Goal: Task Accomplishment & Management: Use online tool/utility

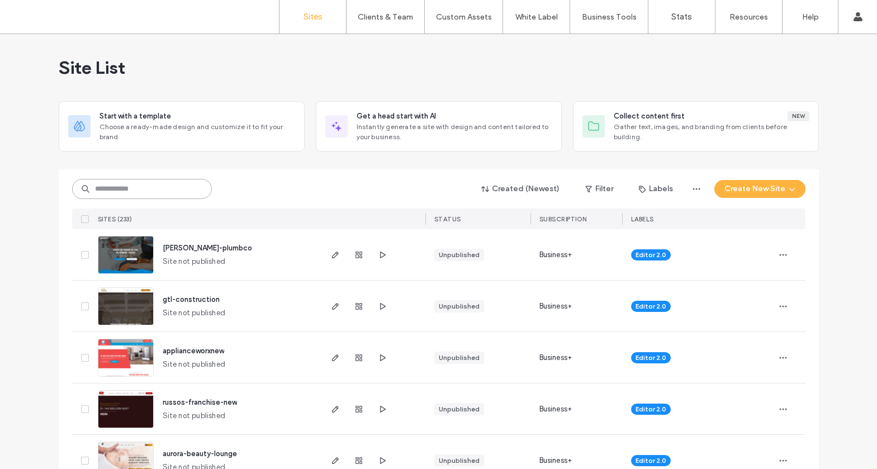
click at [173, 181] on input at bounding box center [142, 189] width 140 height 20
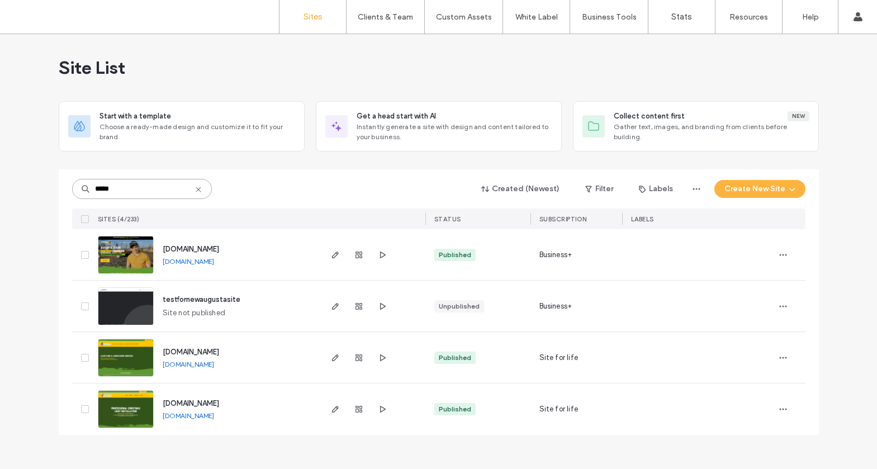
type input "*****"
click at [131, 369] on img at bounding box center [125, 377] width 55 height 76
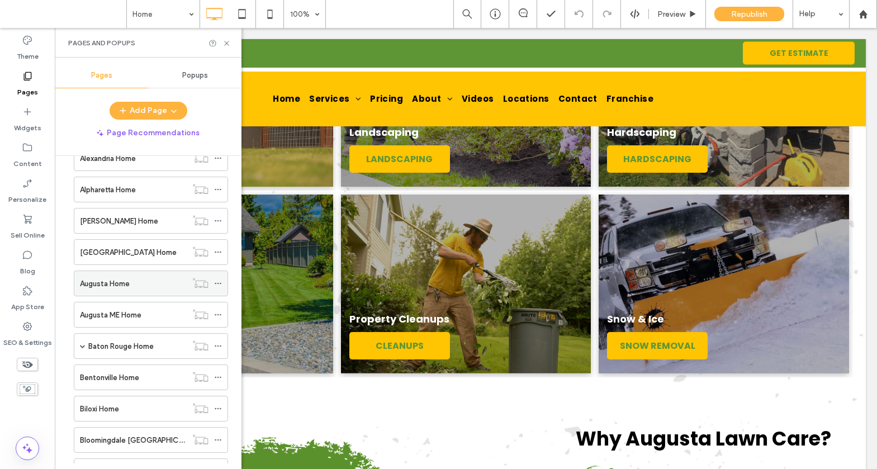
scroll to position [499, 0]
click at [122, 251] on label "[GEOGRAPHIC_DATA] Home" at bounding box center [128, 253] width 97 height 20
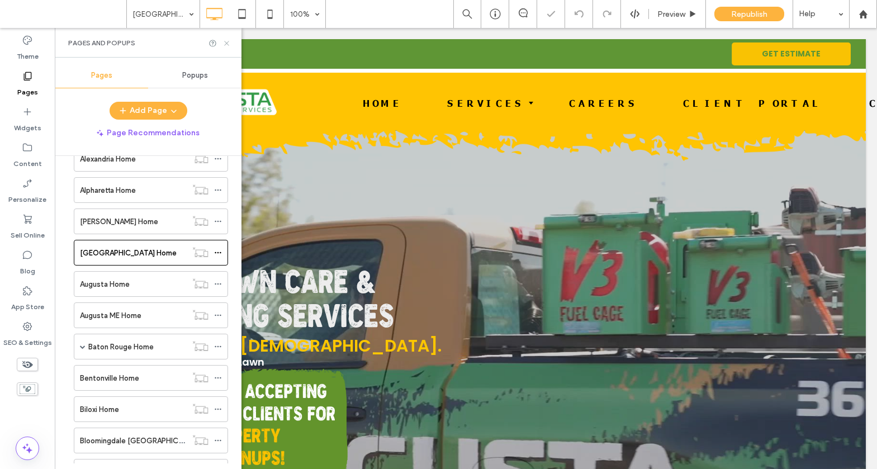
drag, startPoint x: 228, startPoint y: 41, endPoint x: 173, endPoint y: 13, distance: 61.5
click at [228, 41] on icon at bounding box center [226, 43] width 8 height 8
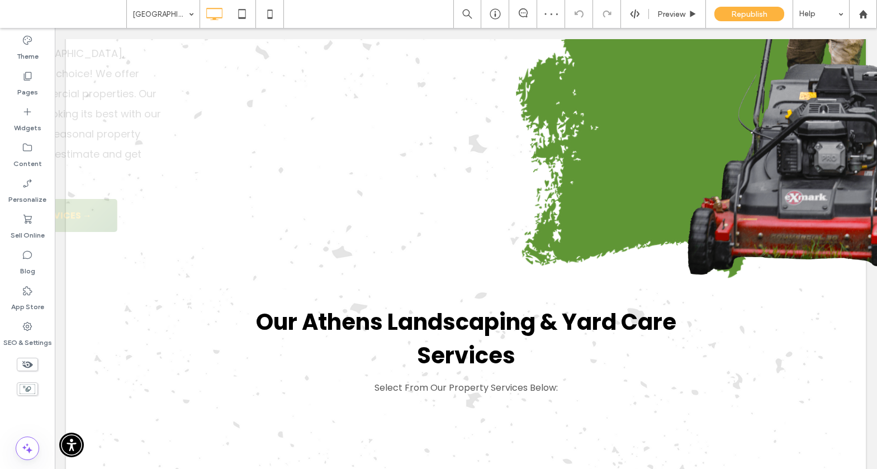
scroll to position [2836, 0]
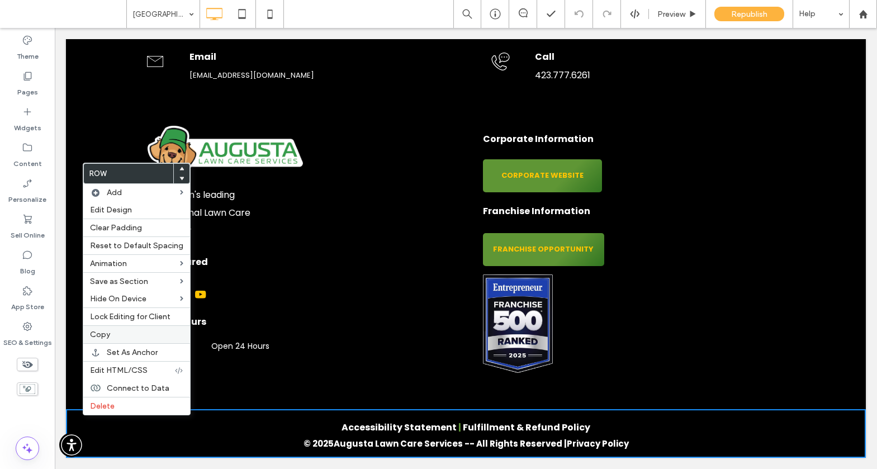
click at [106, 335] on span "Copy" at bounding box center [100, 335] width 20 height 10
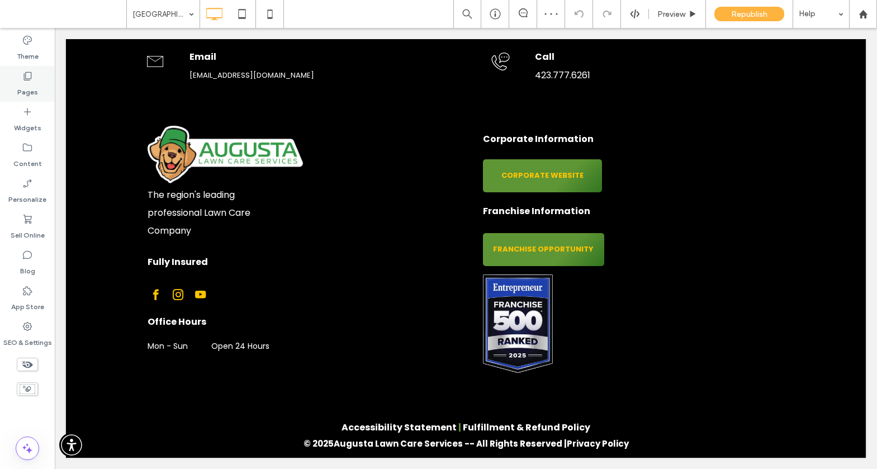
click at [29, 69] on div "Pages" at bounding box center [27, 84] width 55 height 36
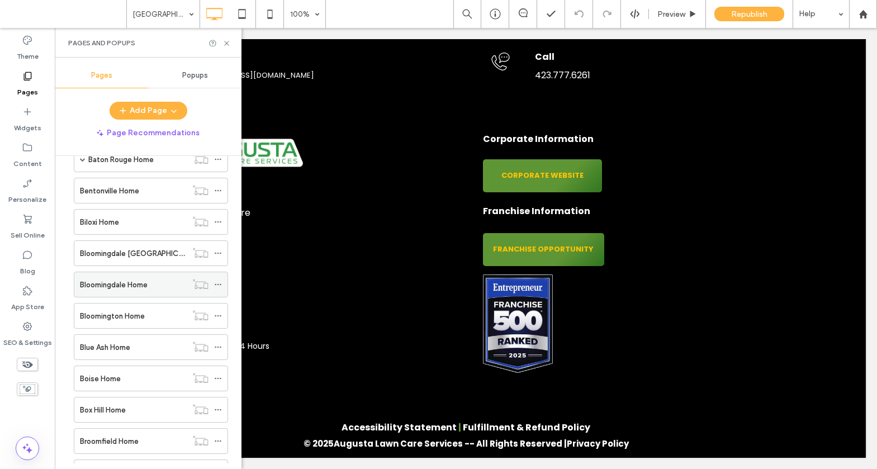
scroll to position [671, 0]
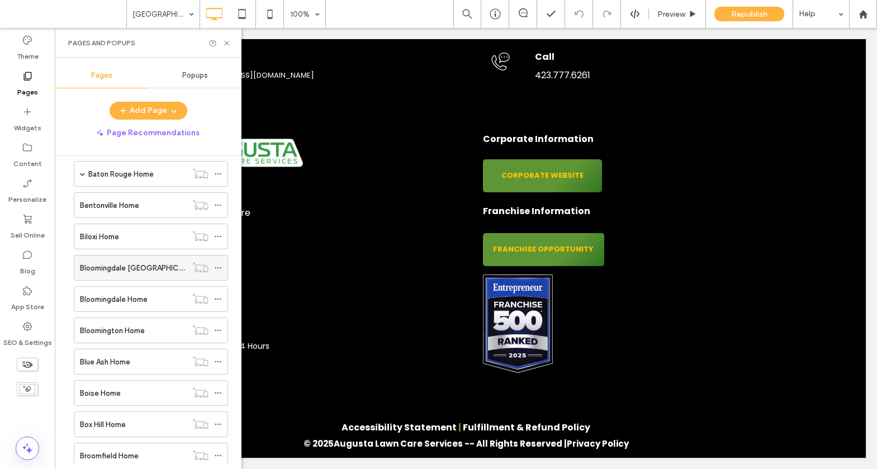
click at [158, 267] on div "Bloomingdale [GEOGRAPHIC_DATA] Home" at bounding box center [133, 268] width 107 height 12
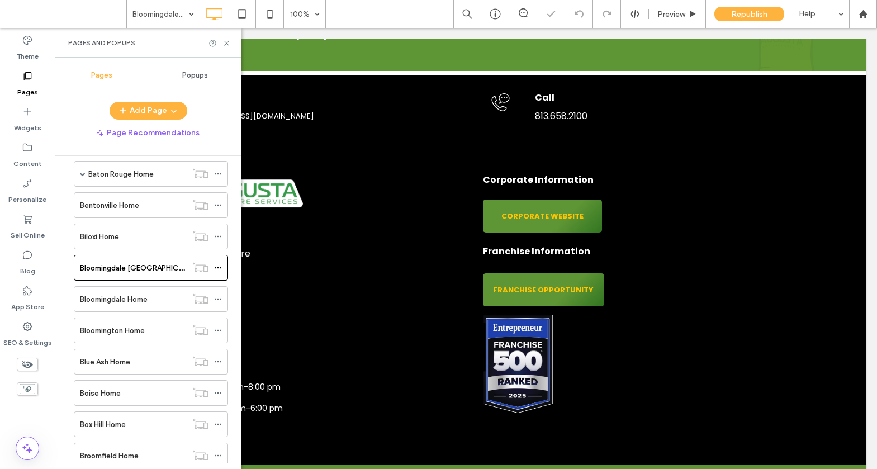
scroll to position [2810, 0]
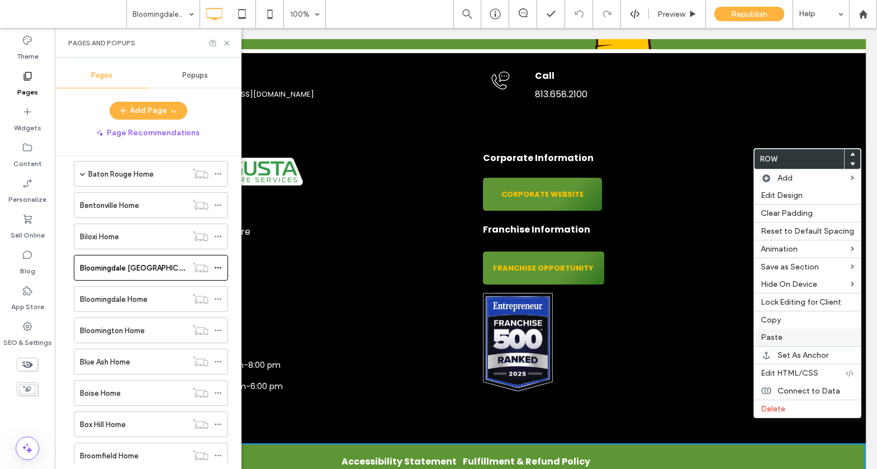
click at [785, 338] on label "Paste" at bounding box center [807, 338] width 93 height 10
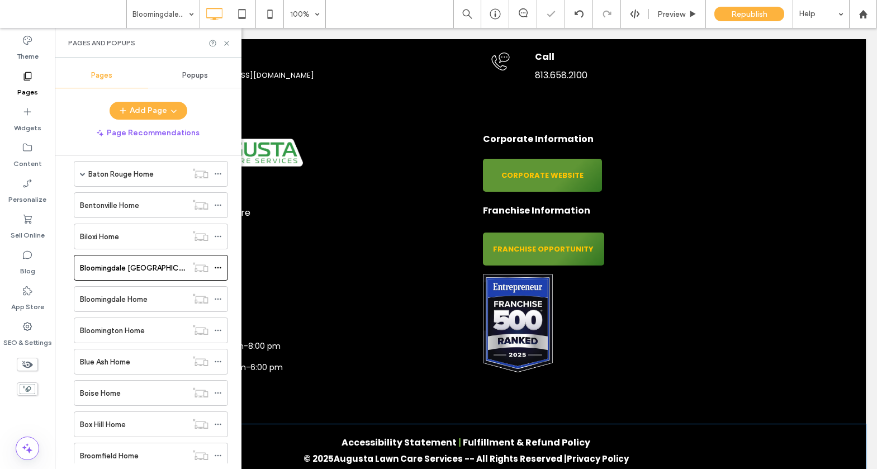
scroll to position [2859, 0]
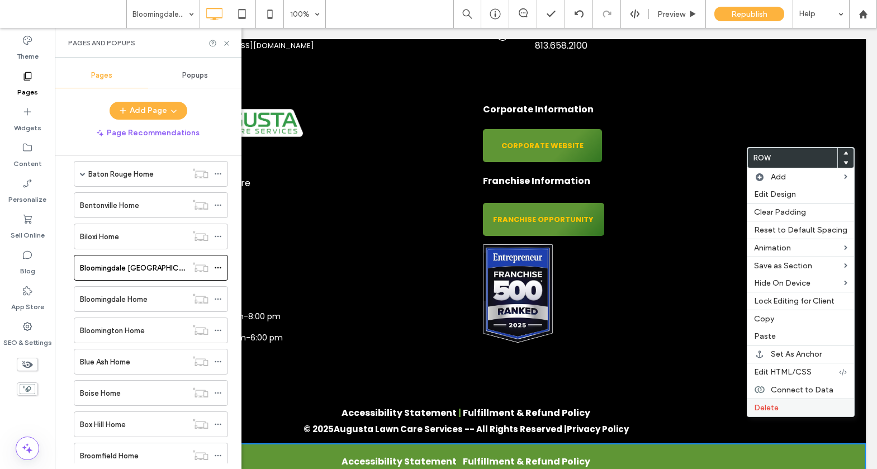
click at [810, 405] on label "Delete" at bounding box center [800, 408] width 93 height 10
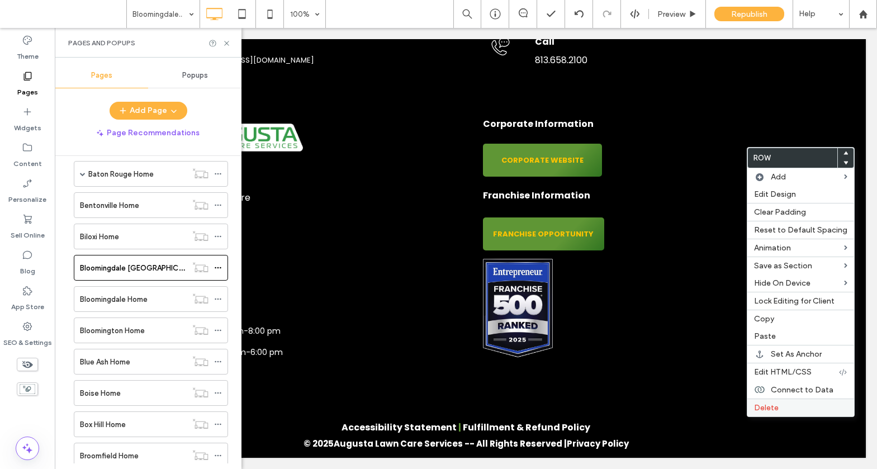
scroll to position [2810, 0]
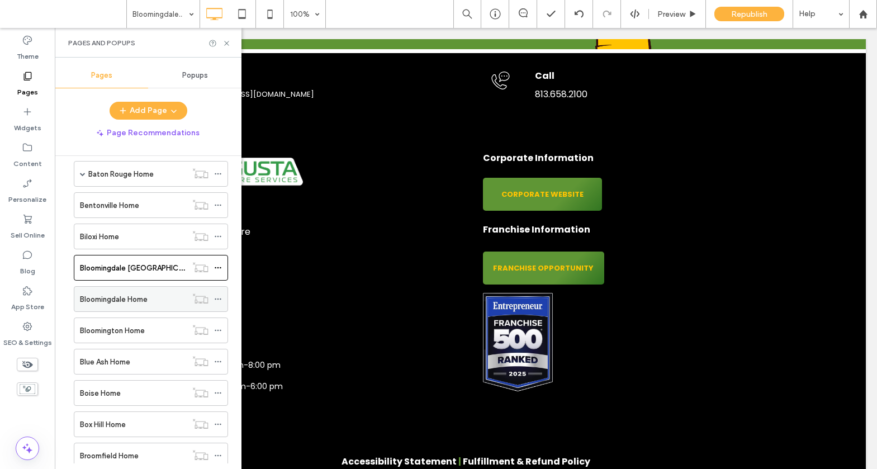
click at [159, 291] on div "Bloomingdale Home" at bounding box center [133, 299] width 107 height 25
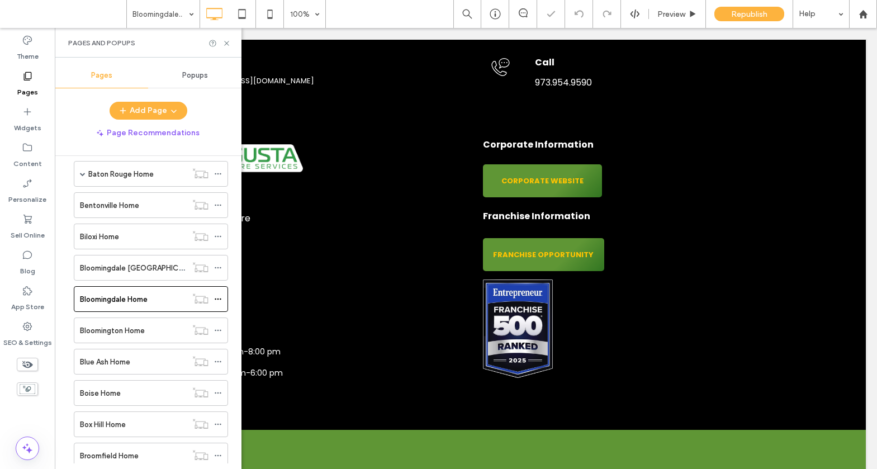
scroll to position [3074, 0]
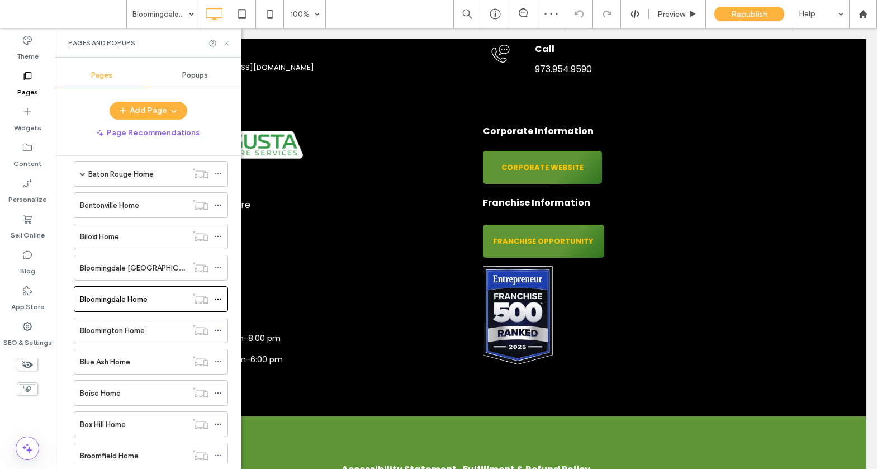
click at [226, 44] on icon at bounding box center [226, 43] width 8 height 8
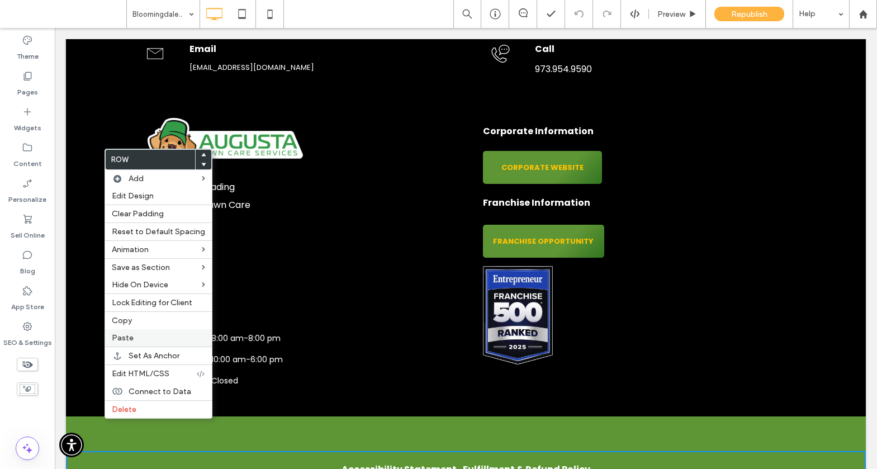
click at [134, 341] on label "Paste" at bounding box center [158, 338] width 93 height 10
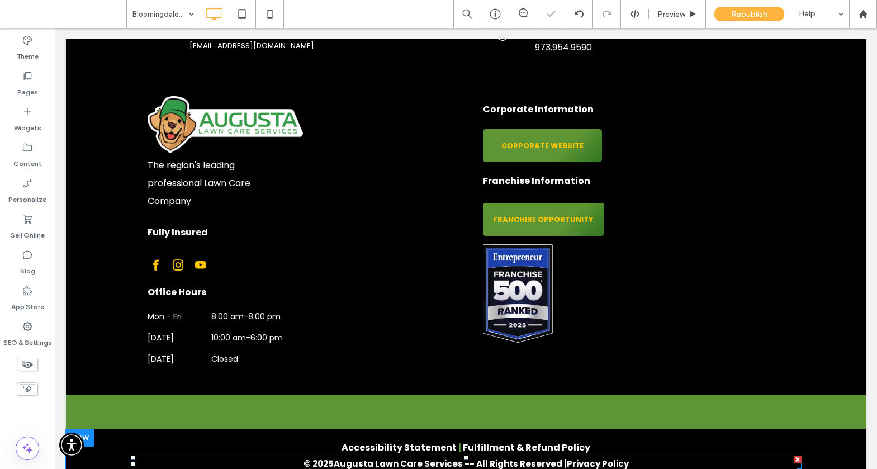
scroll to position [3123, 0]
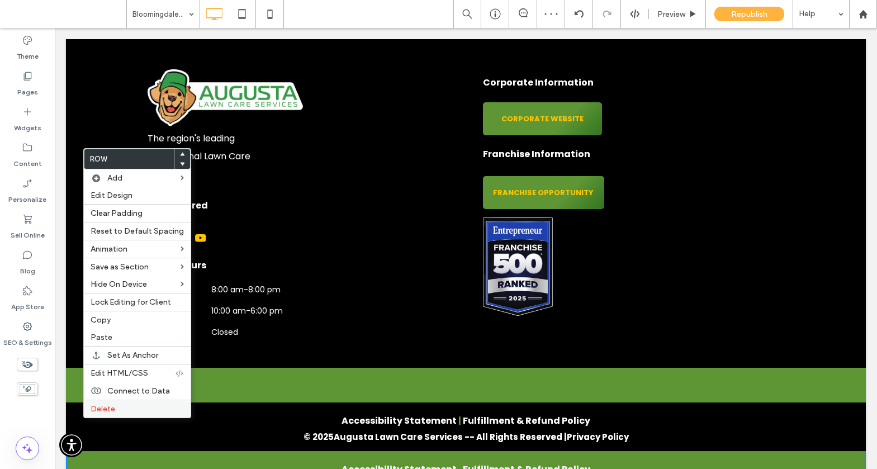
click at [97, 407] on span "Delete" at bounding box center [103, 409] width 25 height 10
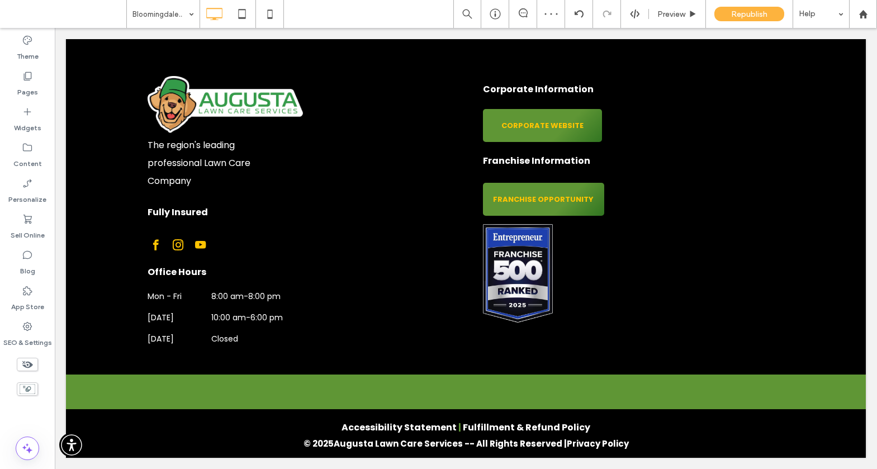
scroll to position [3074, 0]
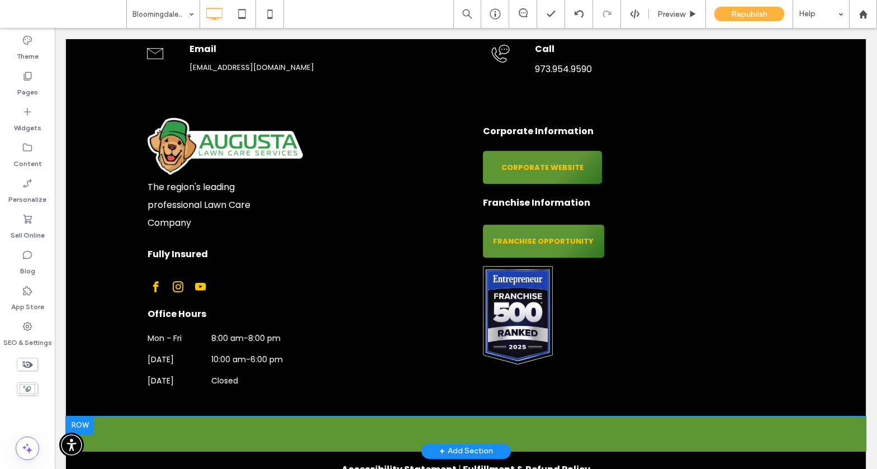
click at [106, 416] on div "Click To Paste Row + Add Section" at bounding box center [466, 433] width 800 height 35
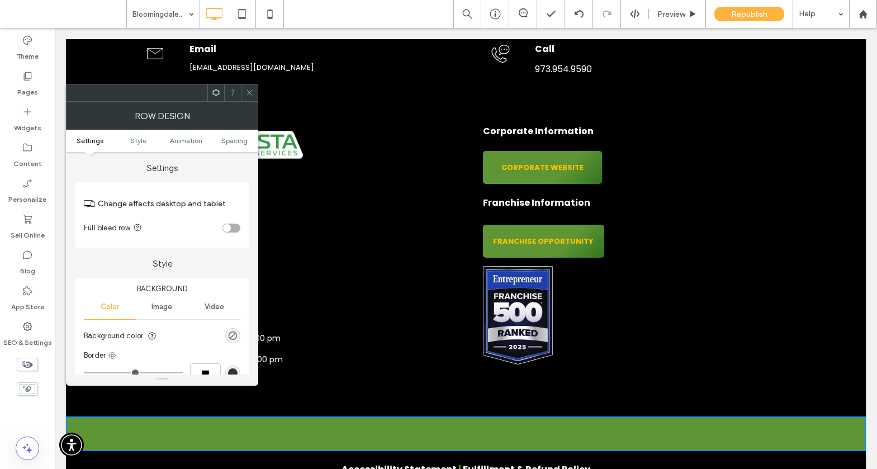
click at [250, 92] on use at bounding box center [250, 93] width 6 height 6
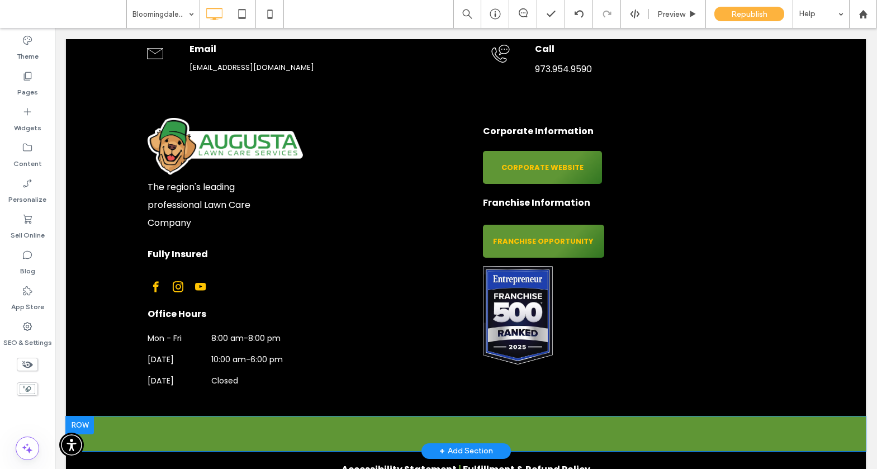
click at [102, 416] on div "Click To Paste Row + Add Section" at bounding box center [466, 433] width 800 height 35
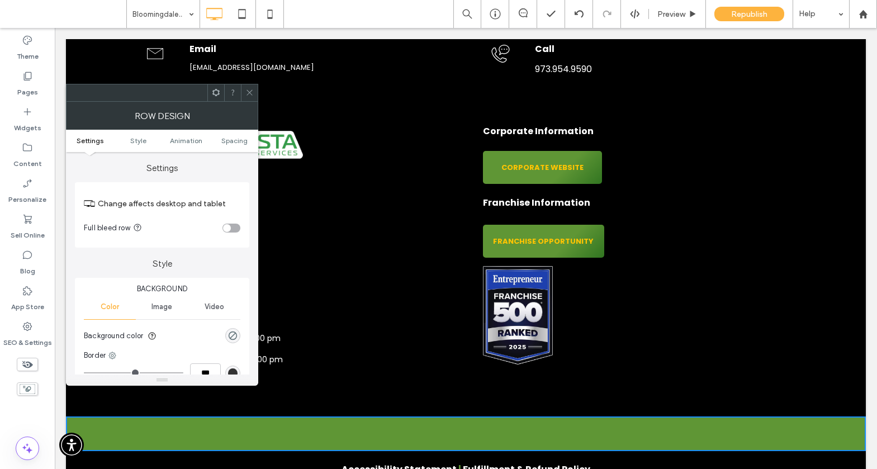
scroll to position [25, 0]
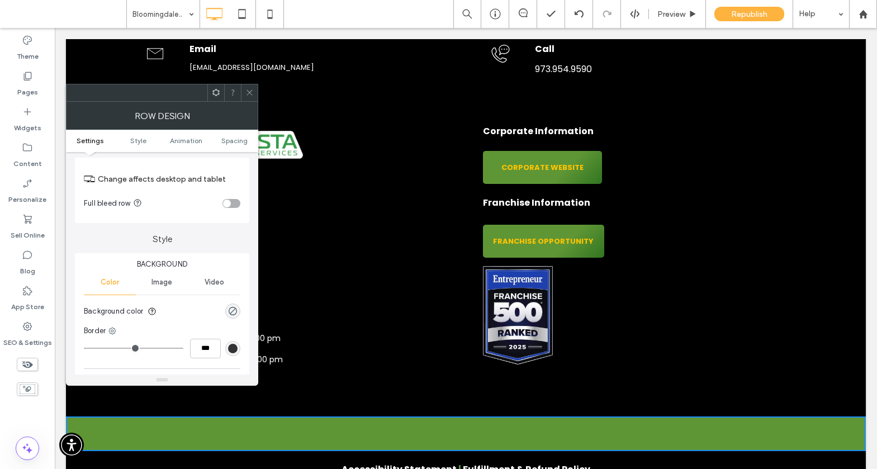
click at [238, 311] on div "rgba(0, 0, 0, 0)" at bounding box center [232, 311] width 15 height 15
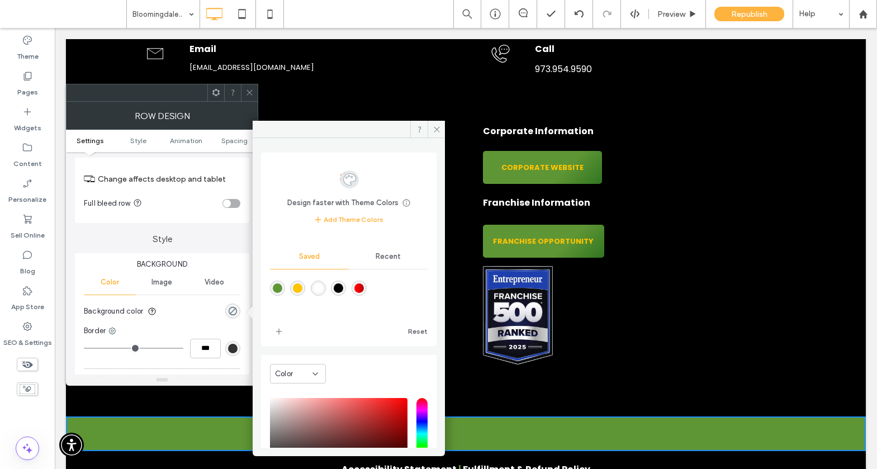
click at [343, 289] on div "rgba(0,0,0,1)" at bounding box center [339, 288] width 10 height 10
type input "***"
type input "****"
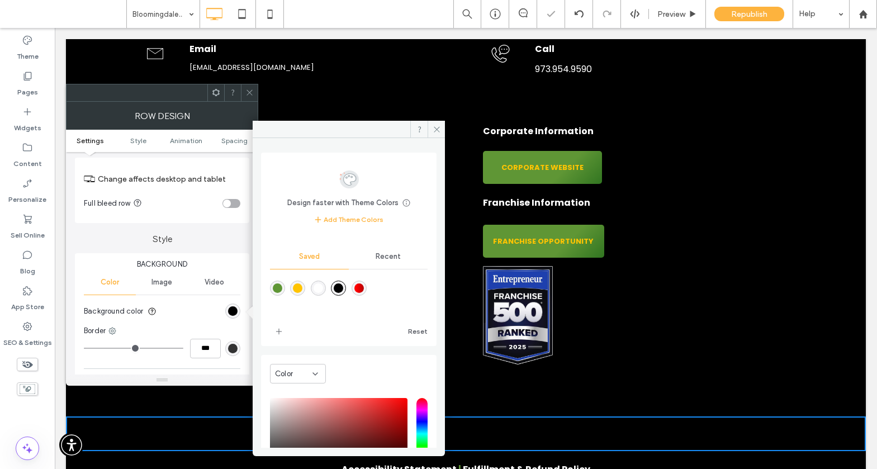
click at [250, 91] on use at bounding box center [250, 93] width 6 height 6
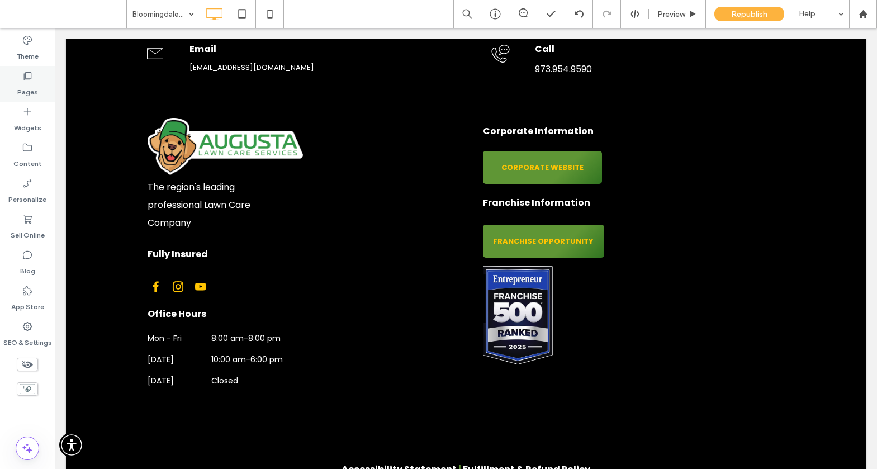
click at [39, 88] on div "Pages" at bounding box center [27, 84] width 55 height 36
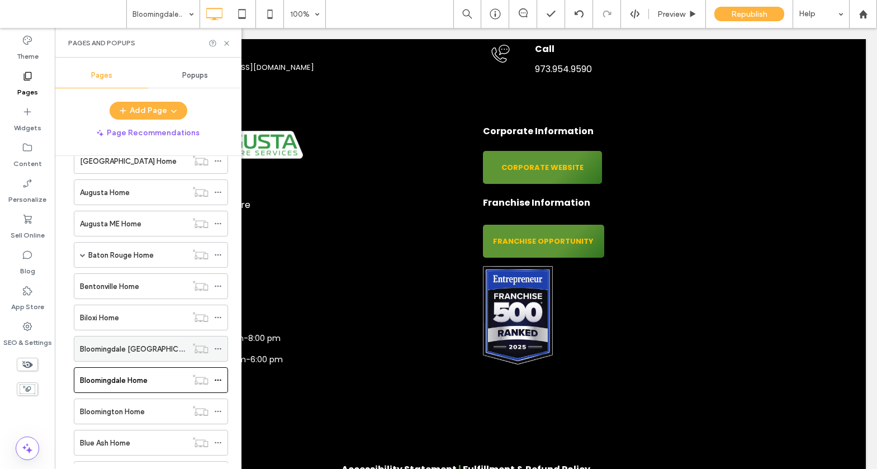
scroll to position [593, 0]
click at [109, 406] on label "Bloomington Home" at bounding box center [112, 410] width 65 height 20
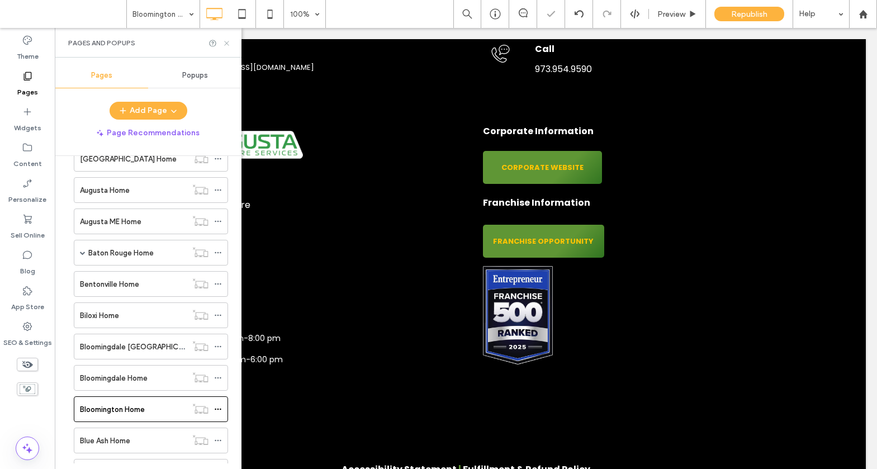
click at [228, 44] on icon at bounding box center [226, 43] width 8 height 8
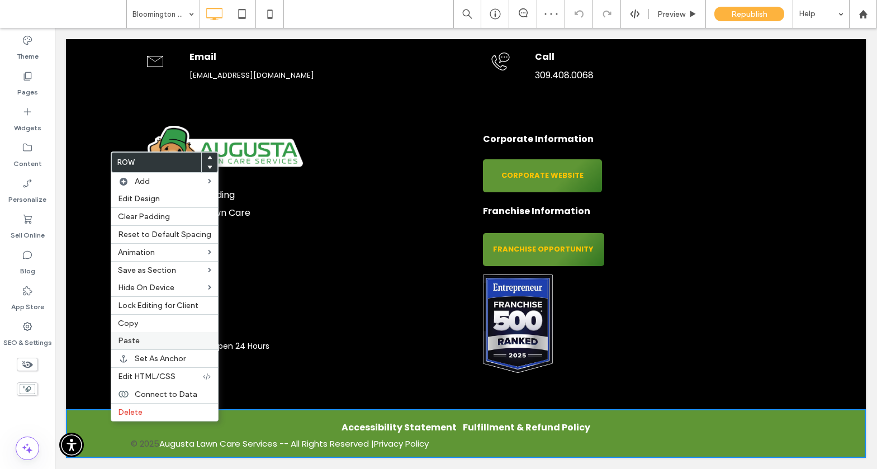
click at [135, 340] on span "Paste" at bounding box center [129, 341] width 22 height 10
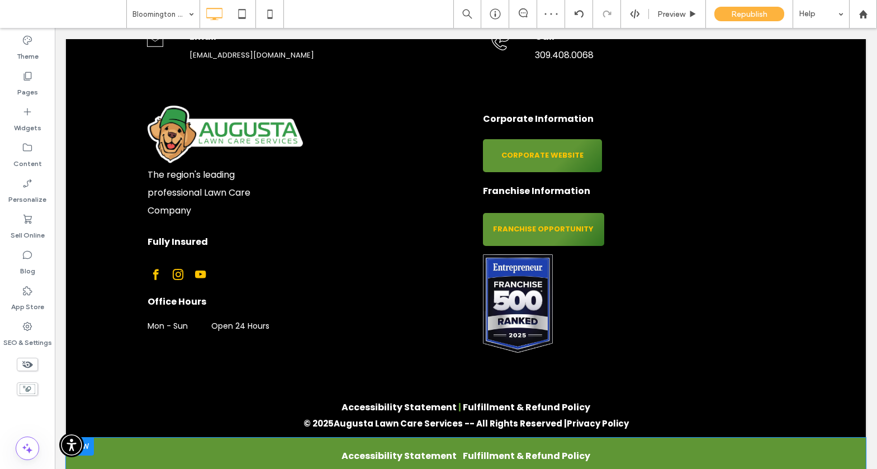
scroll to position [3187, 0]
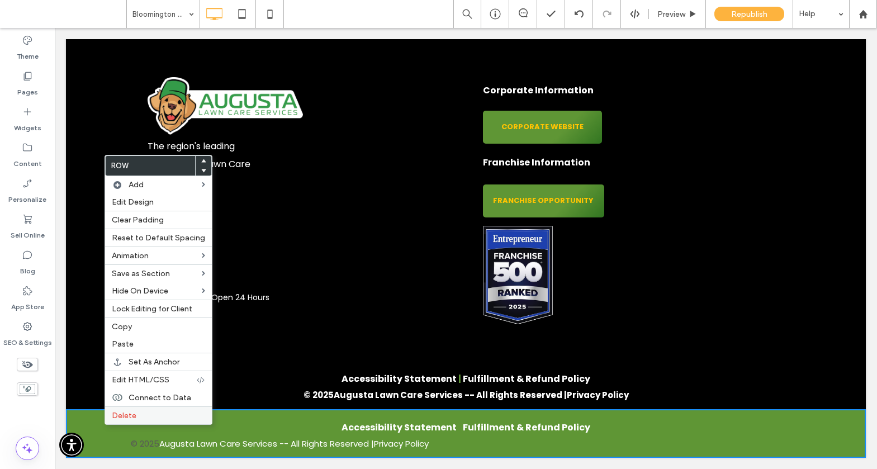
click at [139, 413] on label "Delete" at bounding box center [158, 416] width 93 height 10
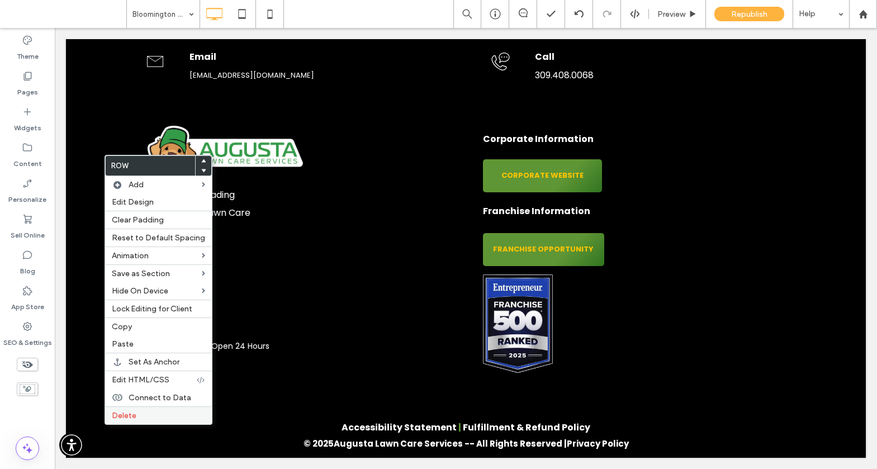
scroll to position [3138, 0]
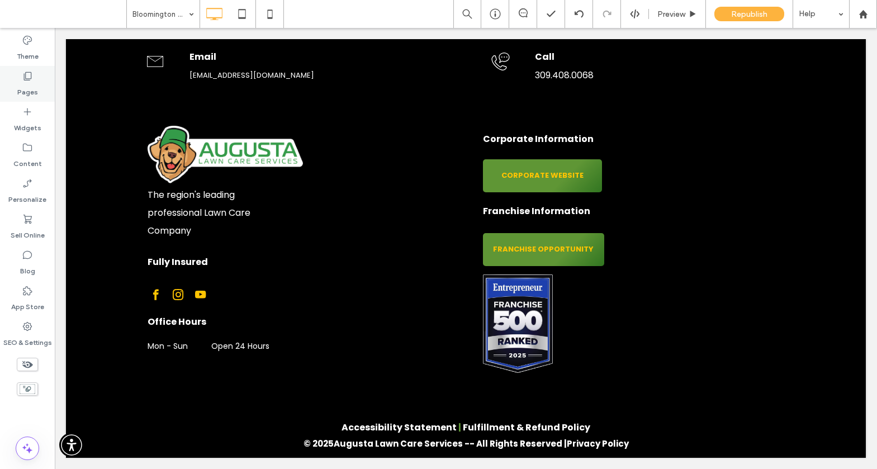
click at [23, 84] on label "Pages" at bounding box center [27, 90] width 21 height 16
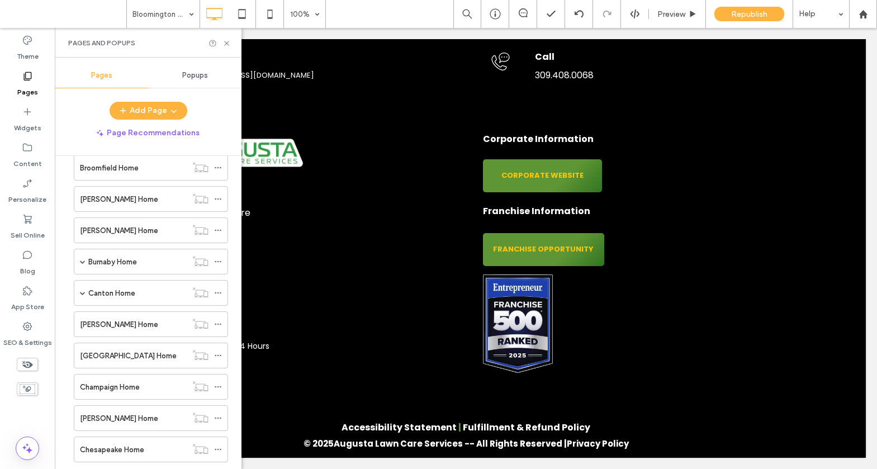
scroll to position [961, 0]
click at [158, 194] on div "[PERSON_NAME] Home" at bounding box center [133, 197] width 107 height 12
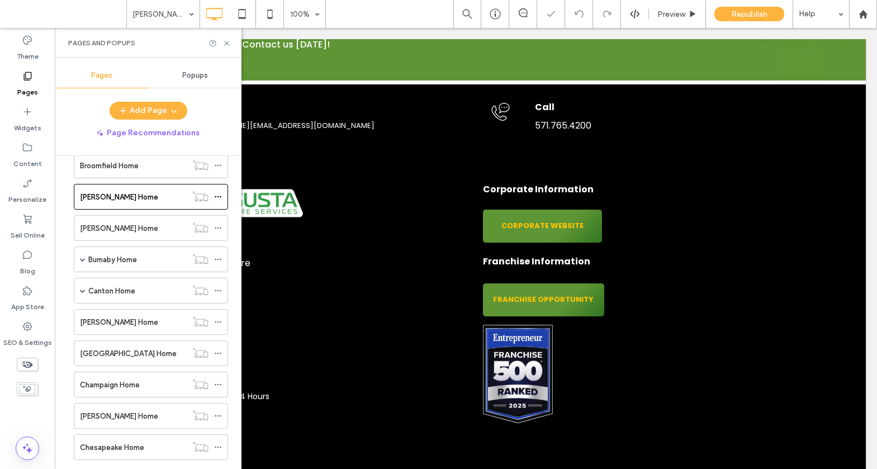
scroll to position [3319, 0]
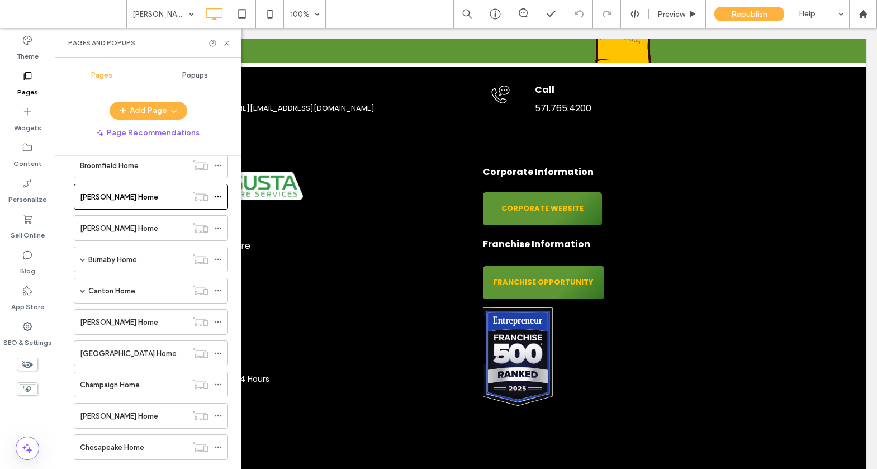
click at [849, 442] on div "Click To Paste Row + Add Section" at bounding box center [466, 459] width 800 height 35
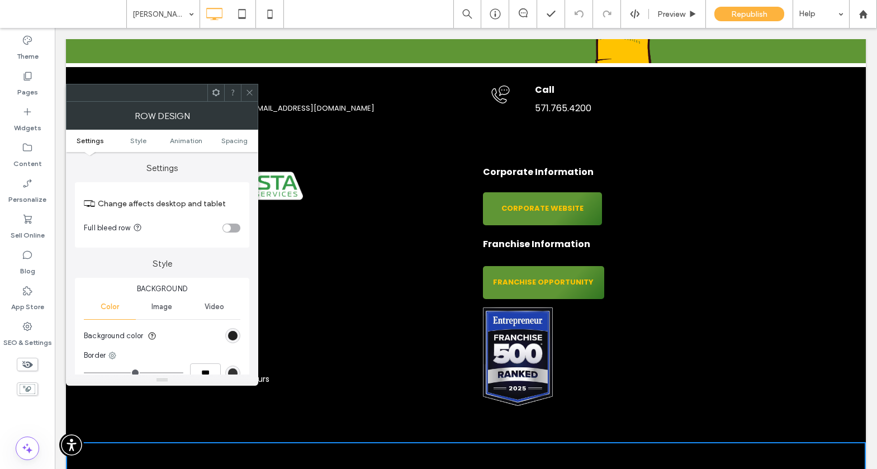
click at [230, 338] on div "rgb(0, 0, 0)" at bounding box center [233, 336] width 10 height 10
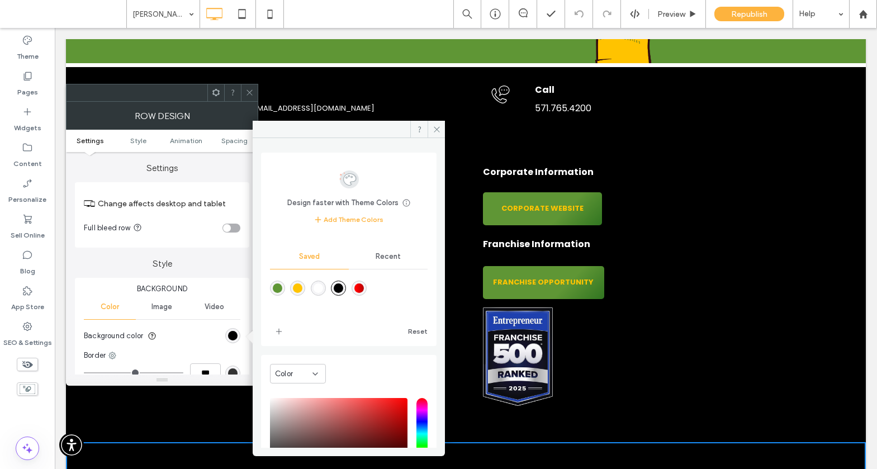
drag, startPoint x: 254, startPoint y: 92, endPoint x: 263, endPoint y: 308, distance: 215.9
click at [258, 317] on div "Design faster with Theme Colors Save time with Theme Colors Create a color pale…" at bounding box center [162, 235] width 192 height 302
click at [252, 85] on span at bounding box center [249, 92] width 8 height 17
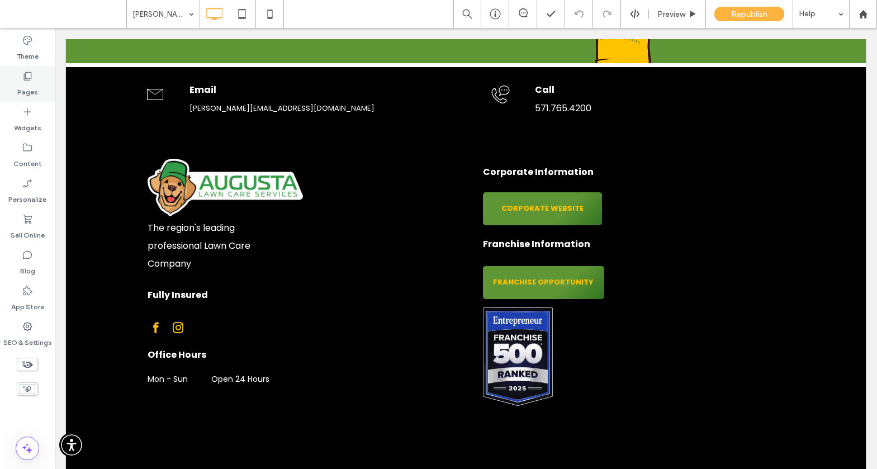
click at [31, 85] on label "Pages" at bounding box center [27, 90] width 21 height 16
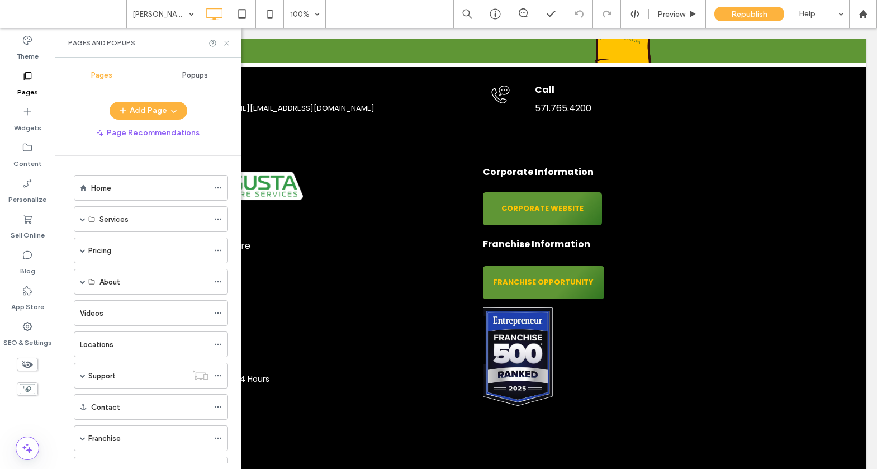
click at [230, 41] on icon at bounding box center [226, 43] width 8 height 8
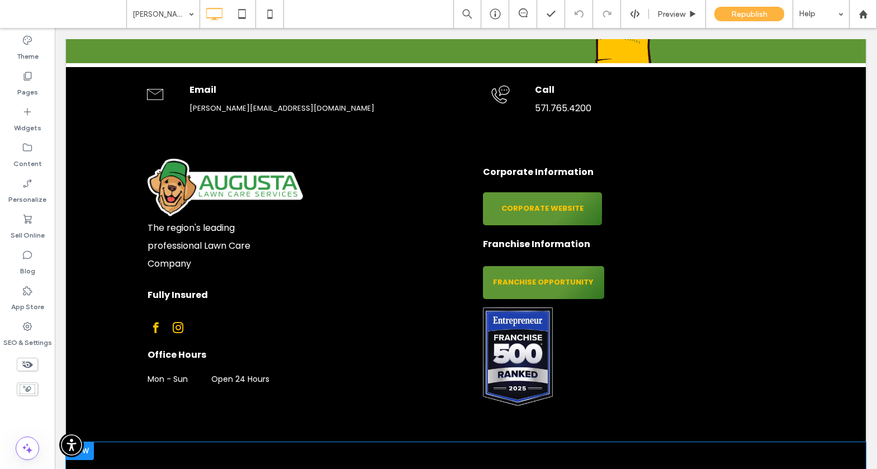
click at [106, 442] on div "Click To Paste Row + Add Section" at bounding box center [466, 459] width 800 height 35
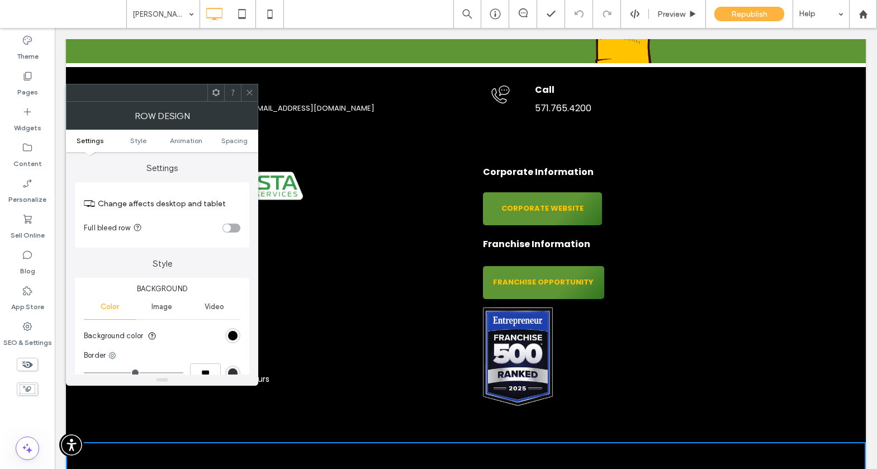
click at [248, 92] on icon at bounding box center [249, 92] width 8 height 8
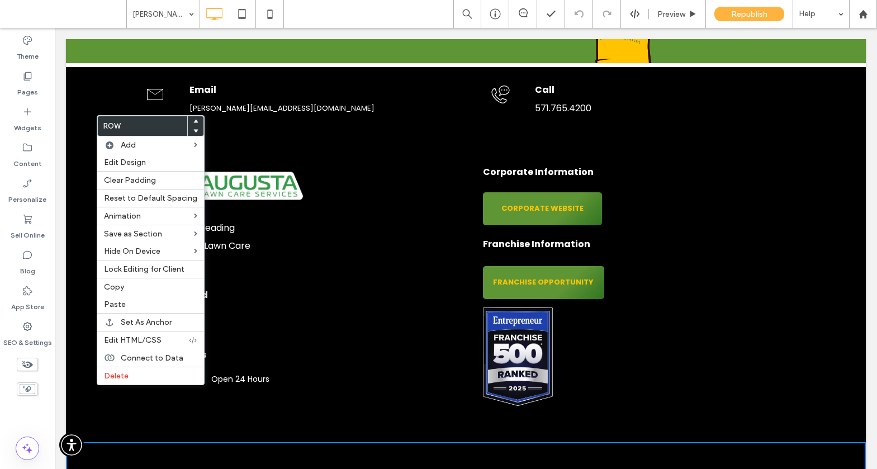
click at [90, 442] on div "Click To Paste Row + Add Section" at bounding box center [466, 459] width 800 height 35
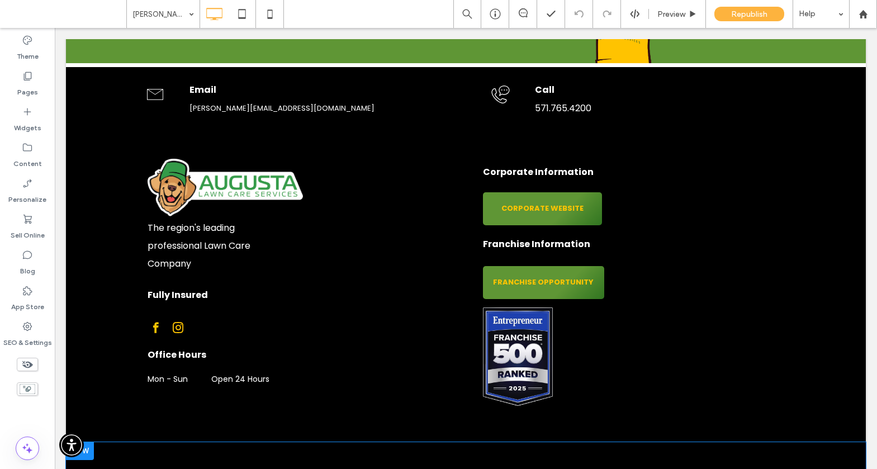
click at [91, 442] on div "Click To Paste Row + Add Section" at bounding box center [466, 459] width 800 height 35
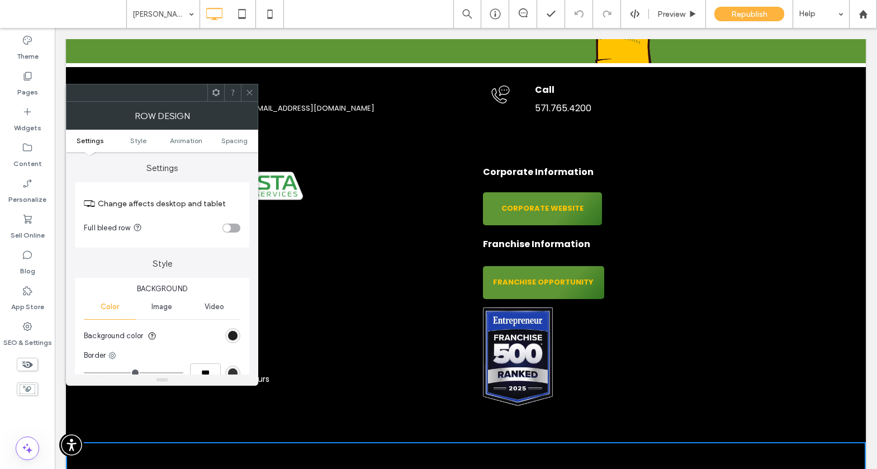
click at [229, 339] on div "rgb(0, 0, 0)" at bounding box center [233, 336] width 10 height 10
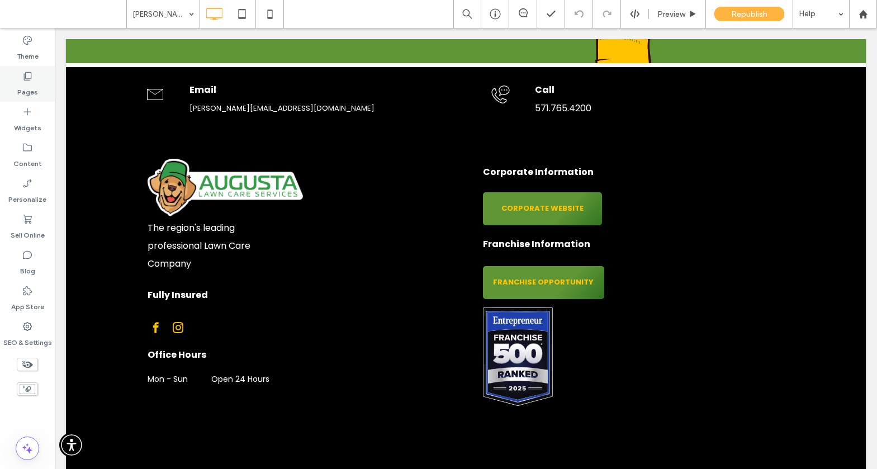
click at [46, 81] on div "Pages" at bounding box center [27, 84] width 55 height 36
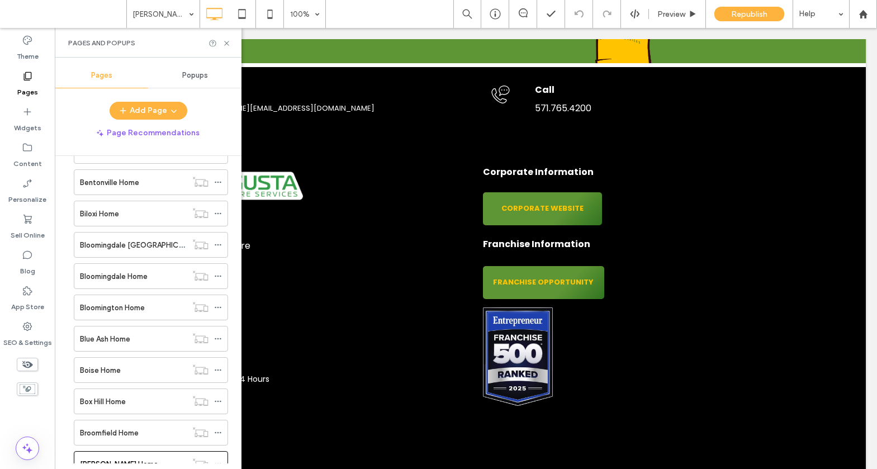
scroll to position [849, 0]
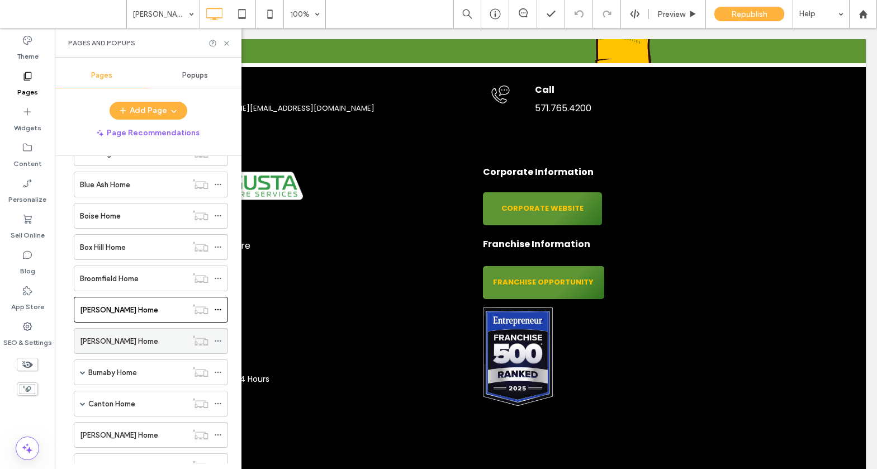
click at [122, 337] on label "[PERSON_NAME] Home" at bounding box center [119, 341] width 78 height 20
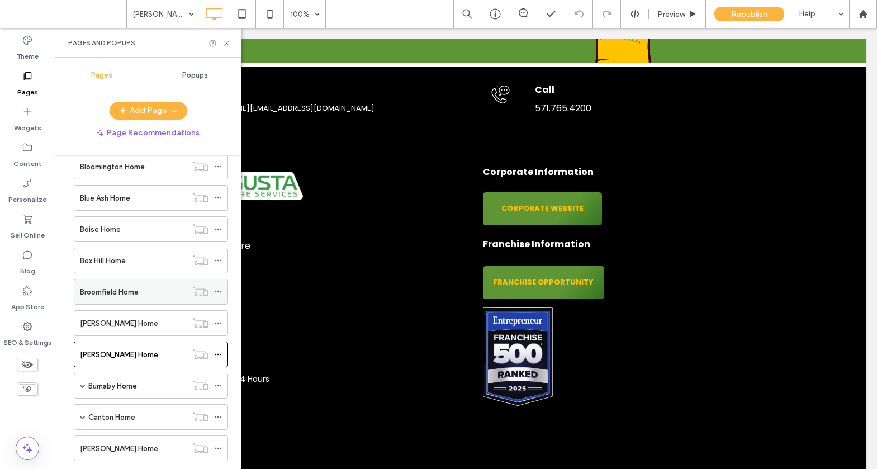
scroll to position [811, 0]
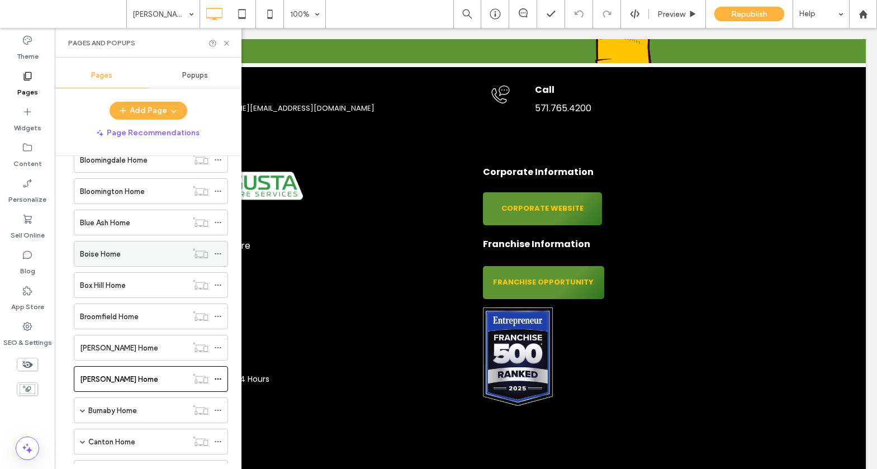
click at [142, 245] on div "Boise Home" at bounding box center [133, 253] width 107 height 25
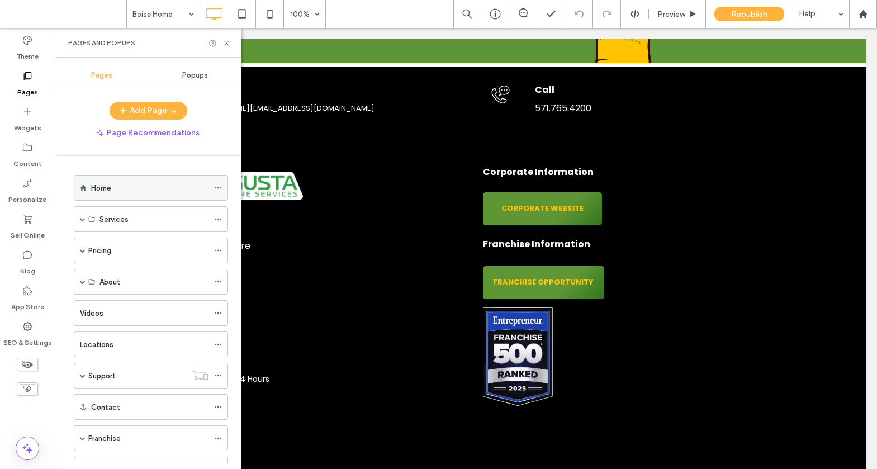
click at [157, 196] on div "Home" at bounding box center [149, 188] width 117 height 25
click at [225, 44] on icon at bounding box center [226, 43] width 8 height 8
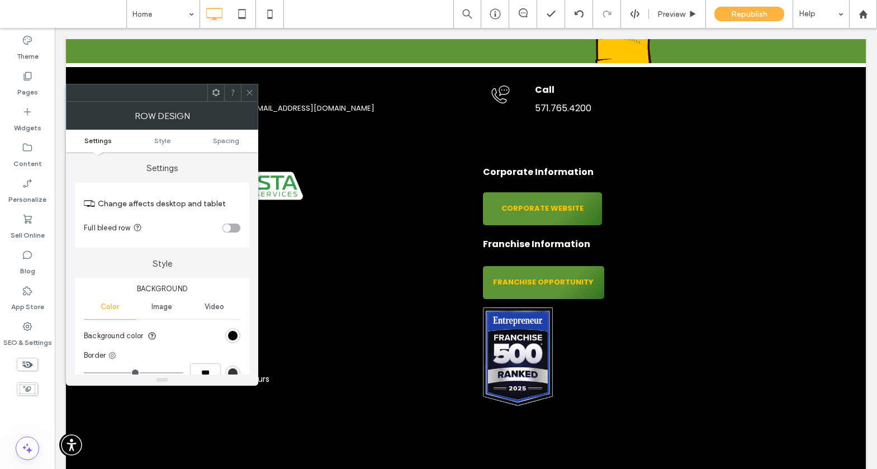
click at [251, 91] on icon at bounding box center [249, 92] width 8 height 8
